Goal: Task Accomplishment & Management: Manage account settings

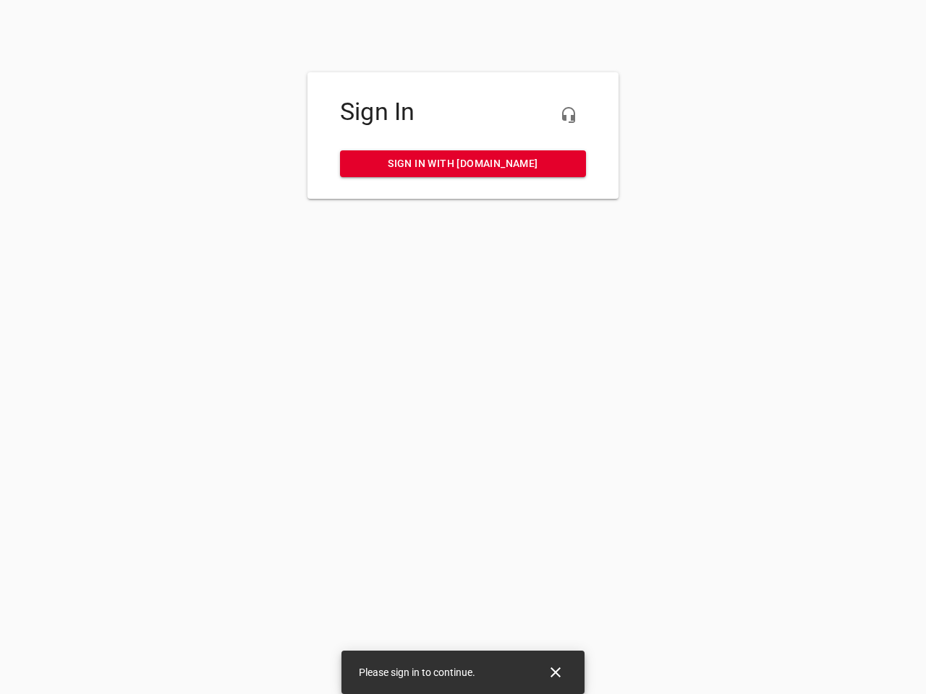
click at [568, 115] on icon "button" at bounding box center [568, 114] width 17 height 17
click at [555, 672] on icon "Close" at bounding box center [555, 672] width 10 height 10
